Goal: Information Seeking & Learning: Compare options

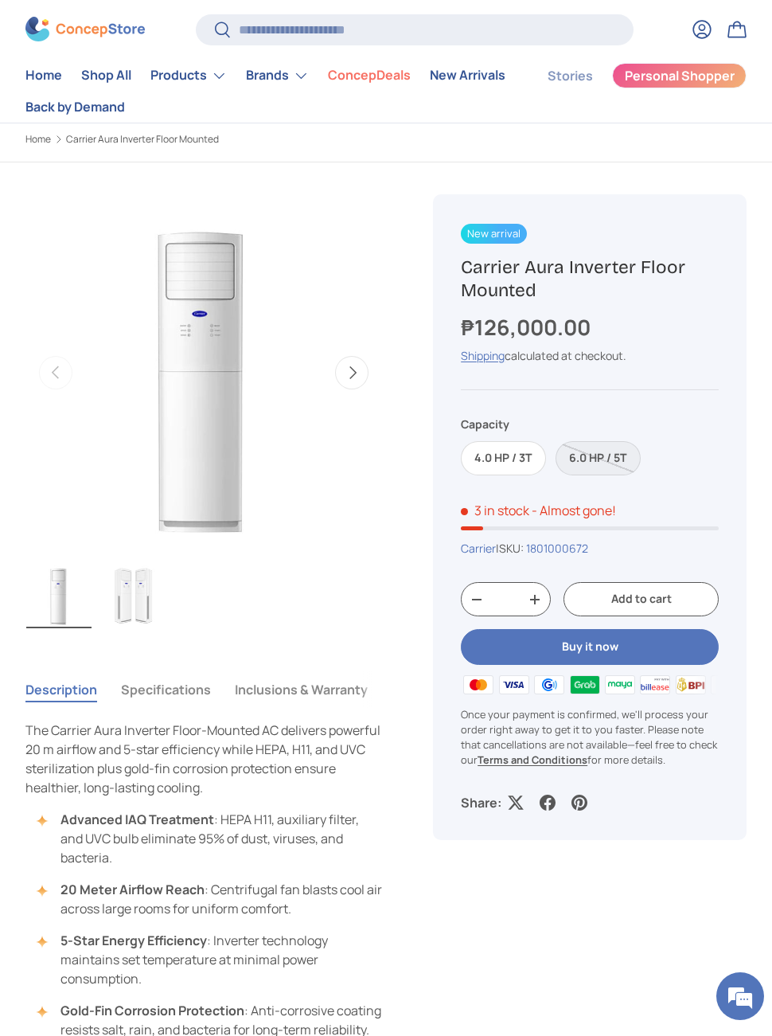
scroll to position [36, 0]
click at [608, 447] on label "6.0 HP / 5T" at bounding box center [598, 457] width 85 height 34
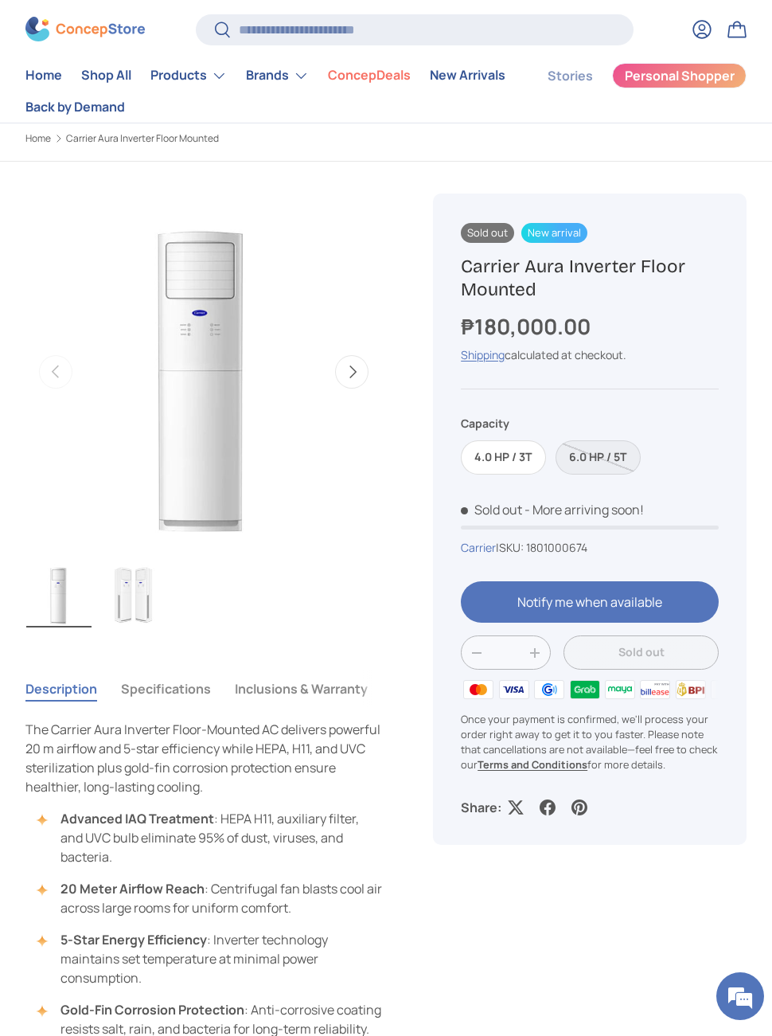
click at [522, 470] on label "4.0 HP / 3T" at bounding box center [503, 457] width 85 height 34
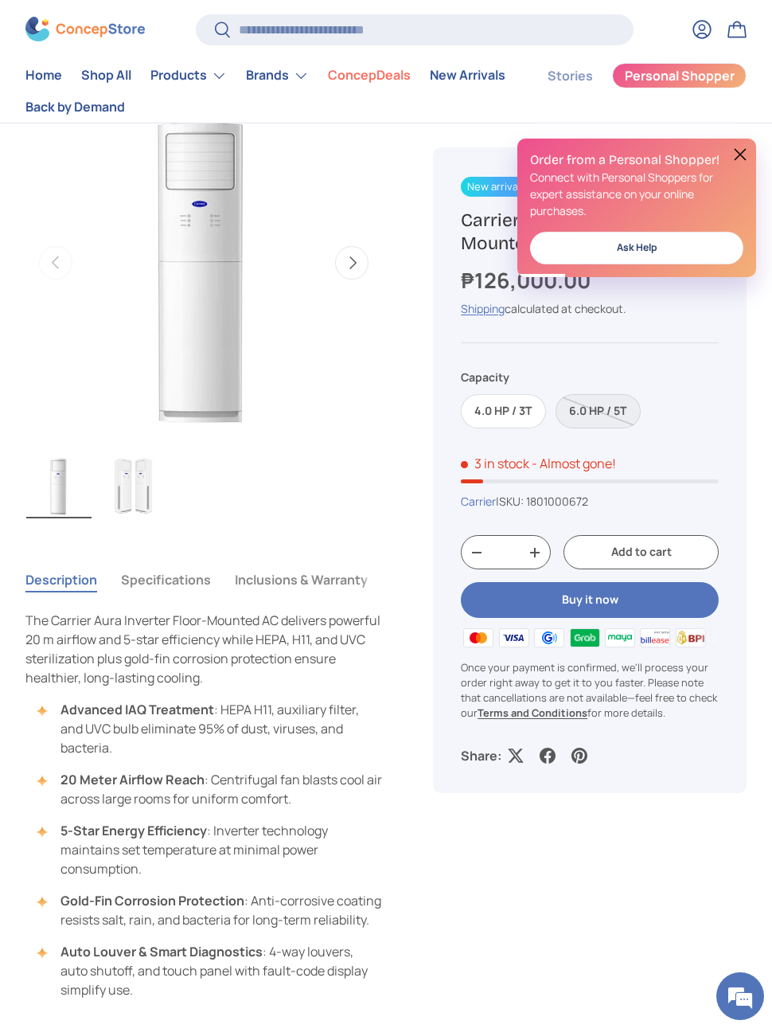
scroll to position [174, 0]
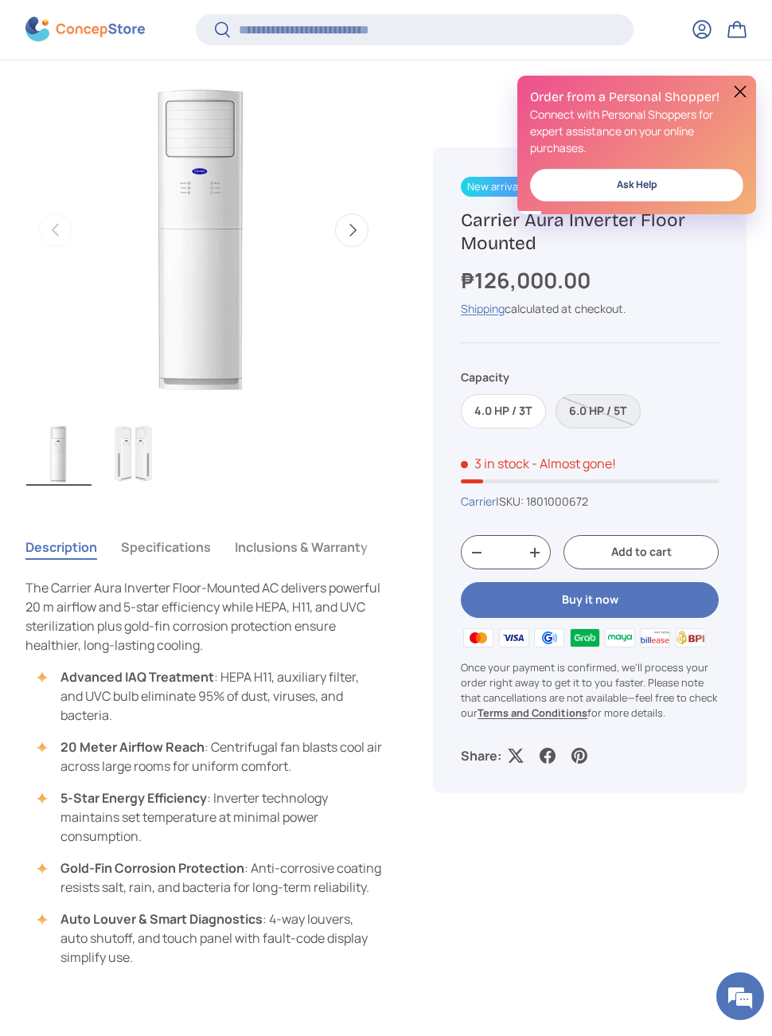
click at [614, 409] on label "6.0 HP / 5T" at bounding box center [598, 412] width 85 height 34
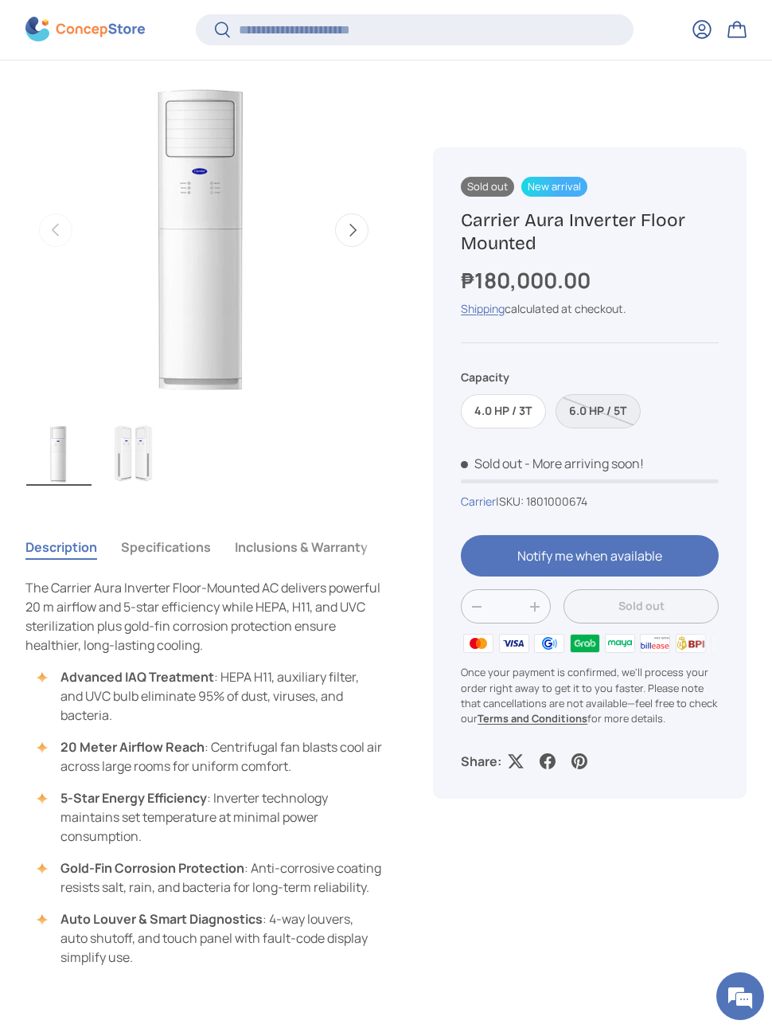
click at [607, 409] on label "6.0 HP / 5T" at bounding box center [598, 412] width 85 height 34
click at [613, 407] on label "6.0 HP / 5T" at bounding box center [598, 412] width 85 height 34
click at [516, 406] on label "4.0 HP / 3T" at bounding box center [503, 412] width 85 height 34
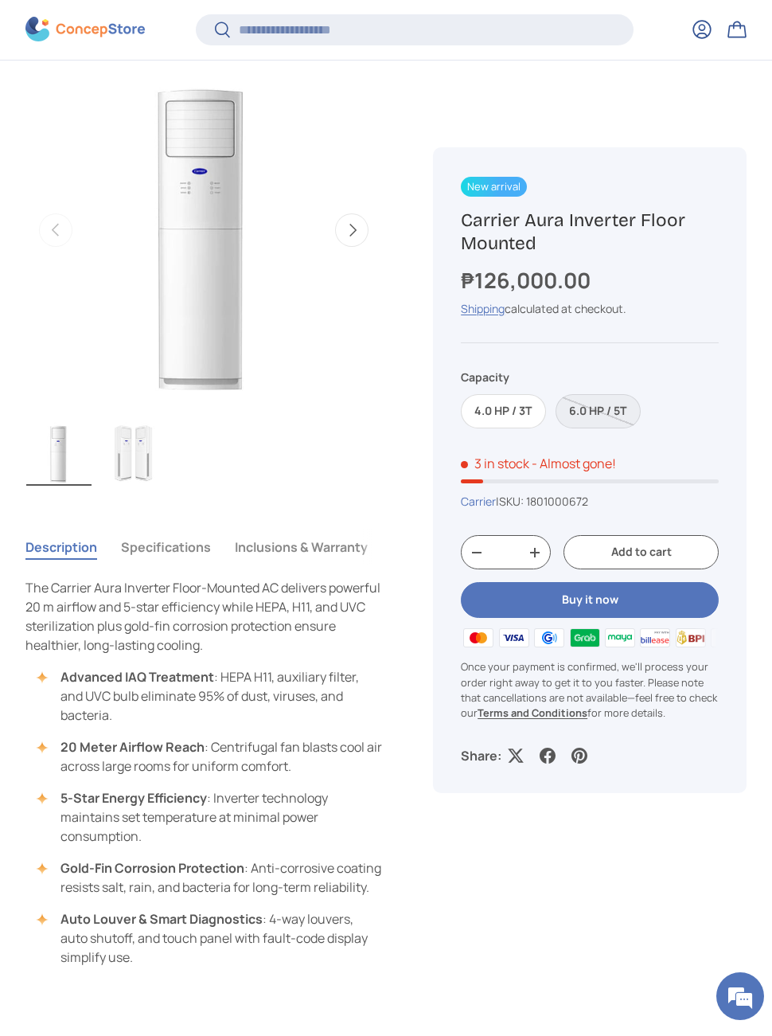
click at [610, 412] on label "6.0 HP / 5T" at bounding box center [598, 412] width 85 height 34
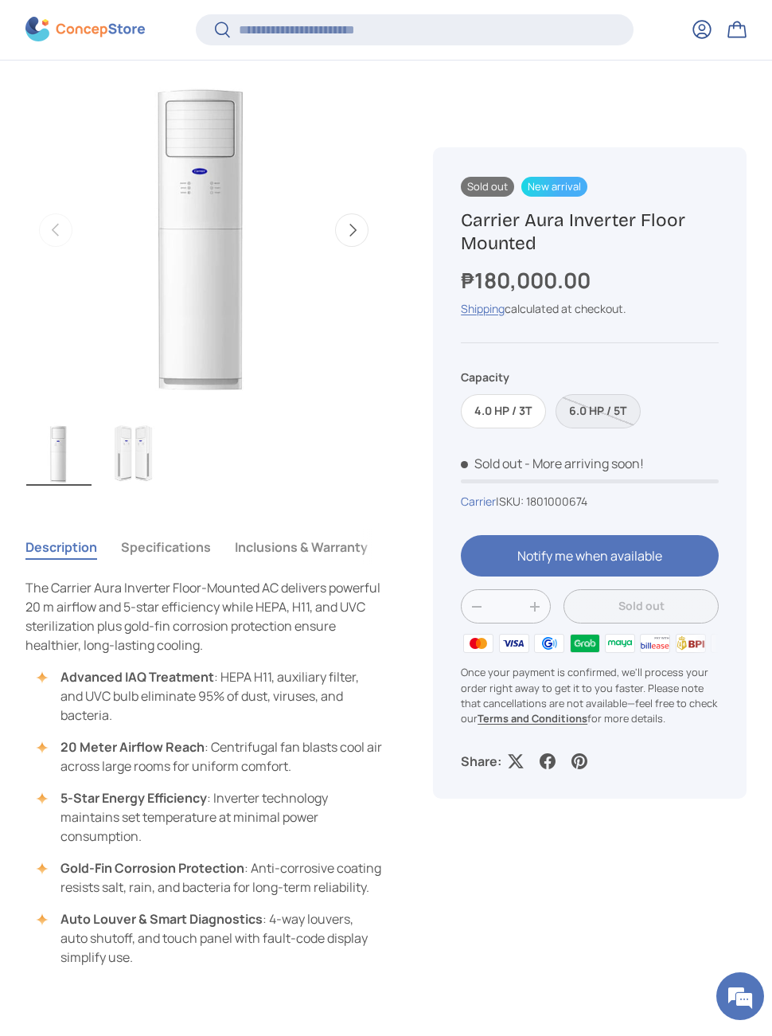
click at [517, 417] on label "4.0 HP / 3T" at bounding box center [503, 412] width 85 height 34
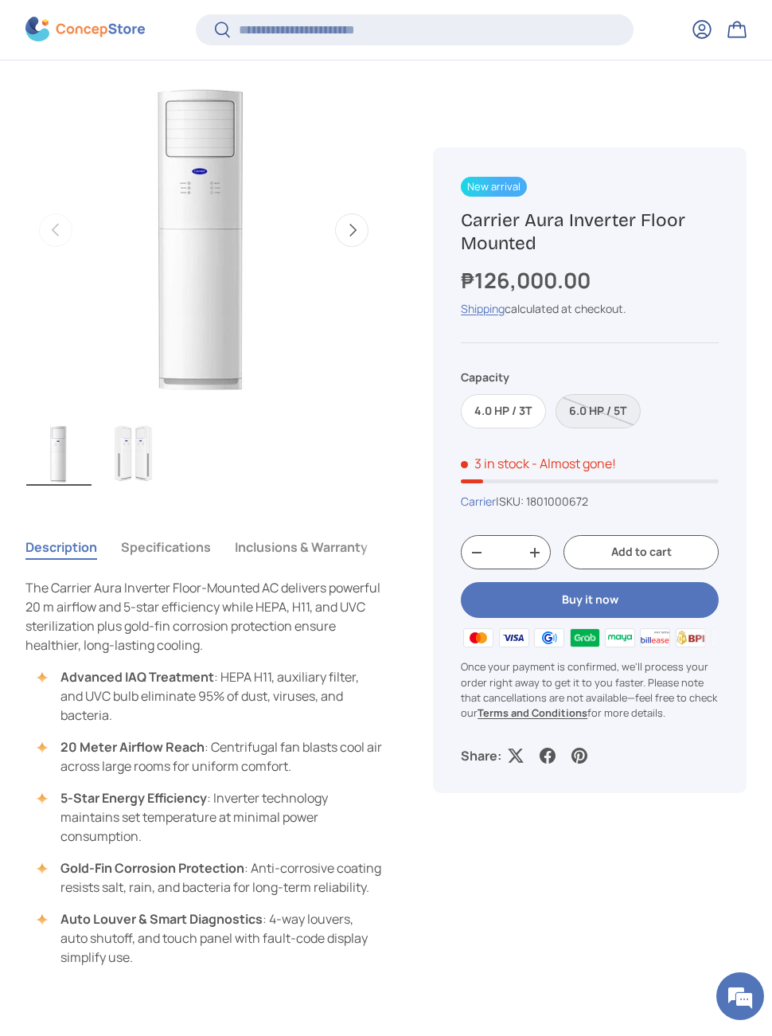
click at [607, 412] on label "6.0 HP / 5T" at bounding box center [598, 412] width 85 height 34
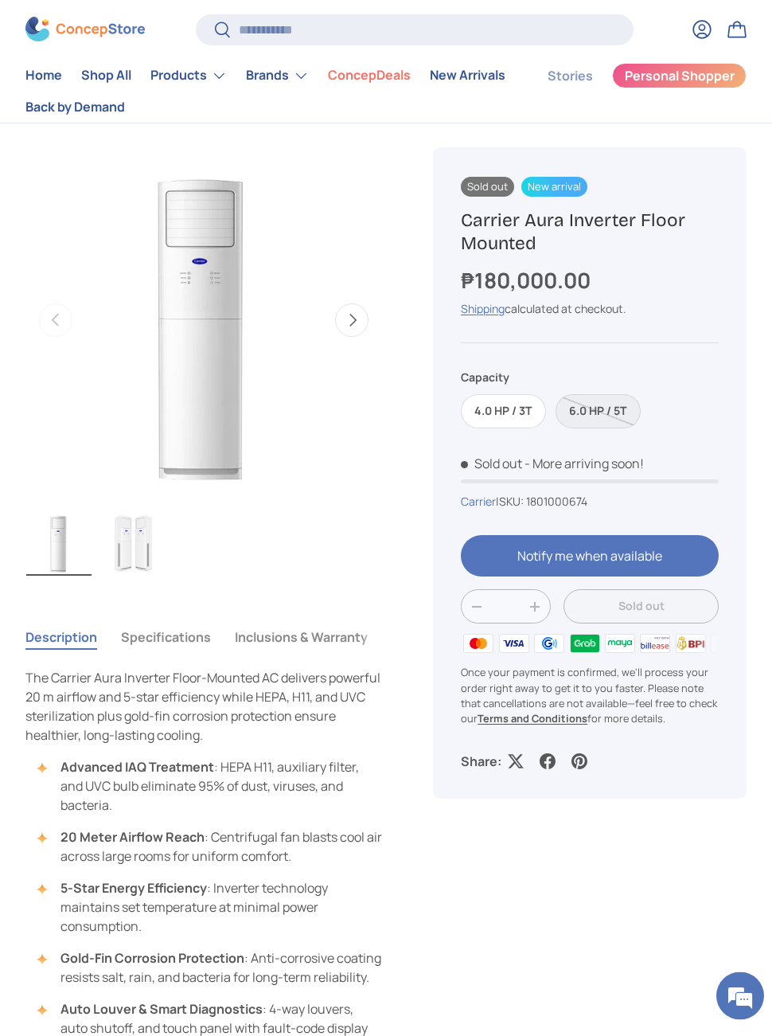
scroll to position [186, 0]
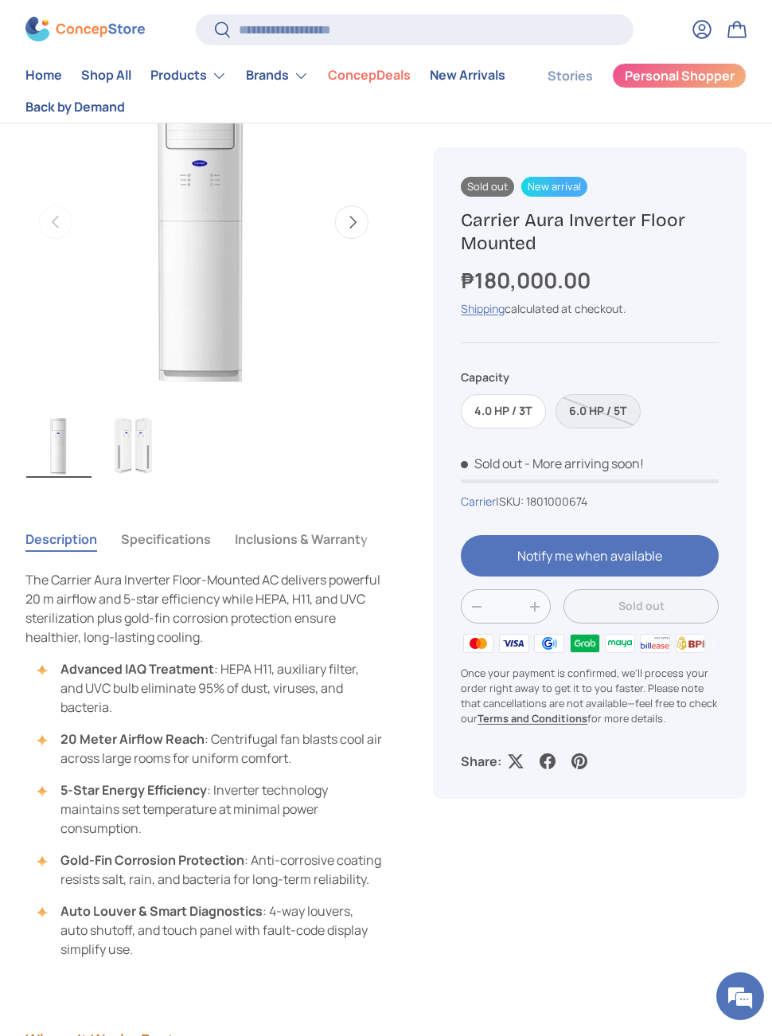
click at [116, 458] on img "Gallery Viewer" at bounding box center [135, 444] width 65 height 67
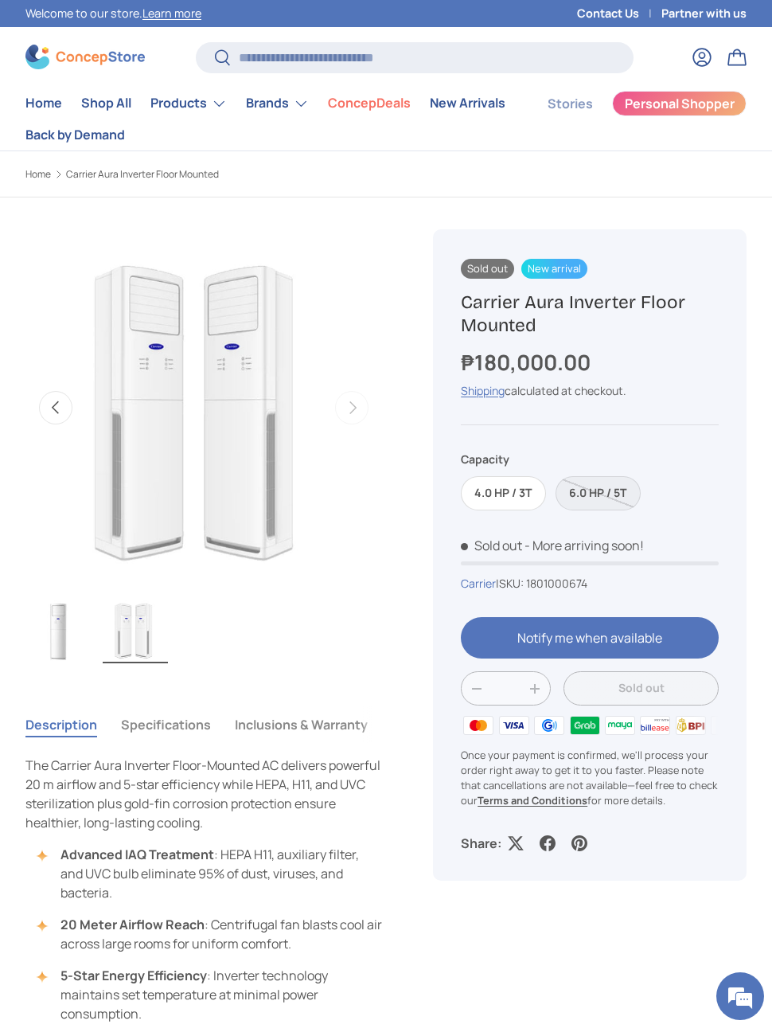
scroll to position [3877, 5522]
